Goal: Task Accomplishment & Management: Use online tool/utility

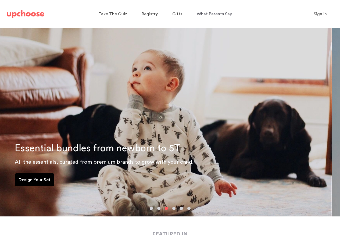
click at [47, 178] on p "Design Your Set" at bounding box center [35, 179] width 32 height 6
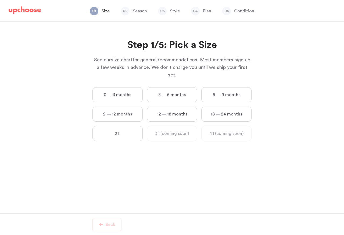
click at [47, 180] on div "Step 1/5: Pick a Size See our size chart for general recommendations. Most memb…" at bounding box center [172, 118] width 344 height 192
